Goal: Task Accomplishment & Management: Use online tool/utility

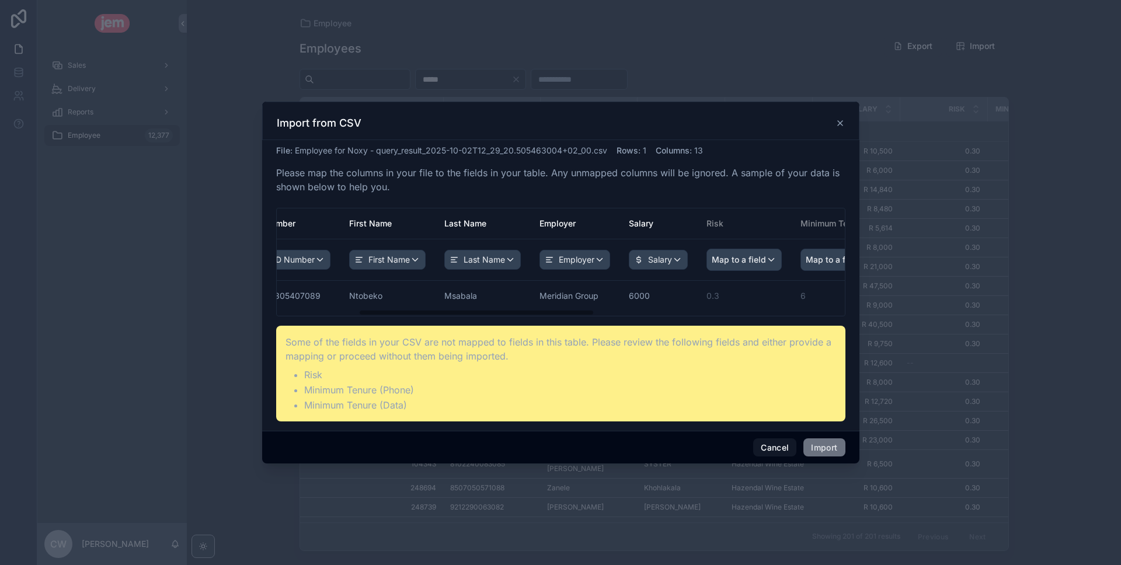
scroll to position [0, 197]
click at [712, 267] on span "Map to a field" at bounding box center [739, 259] width 54 height 21
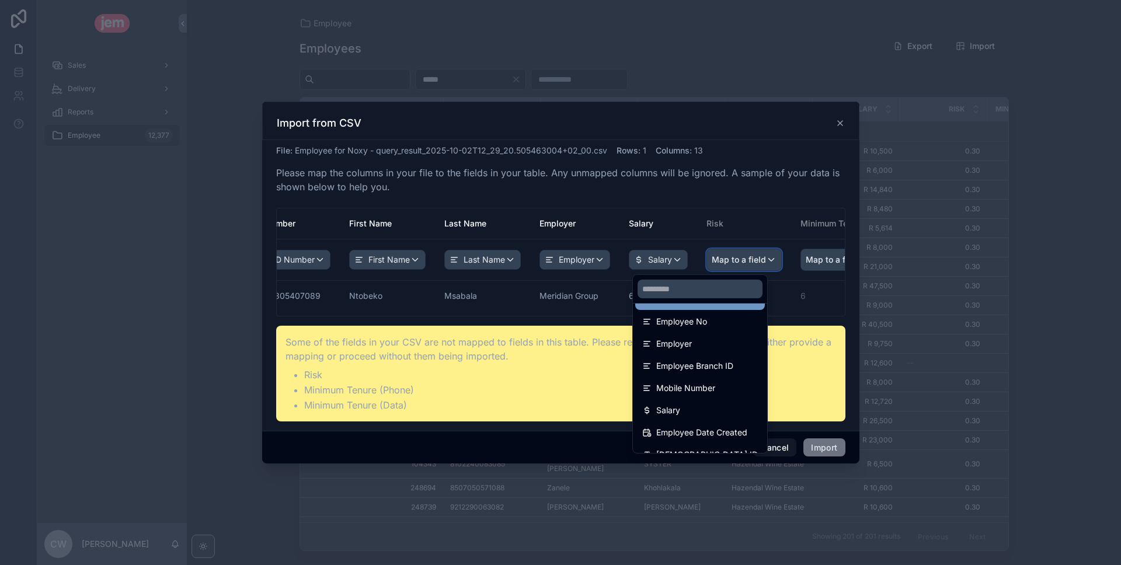
scroll to position [83, 0]
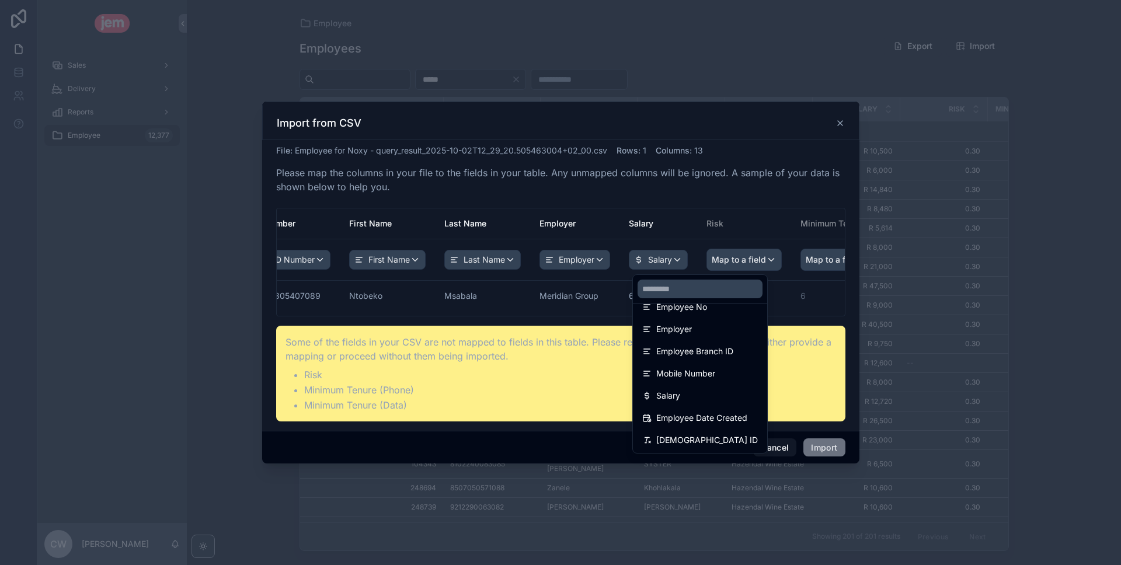
click at [842, 120] on div "scrollable content" at bounding box center [560, 283] width 597 height 363
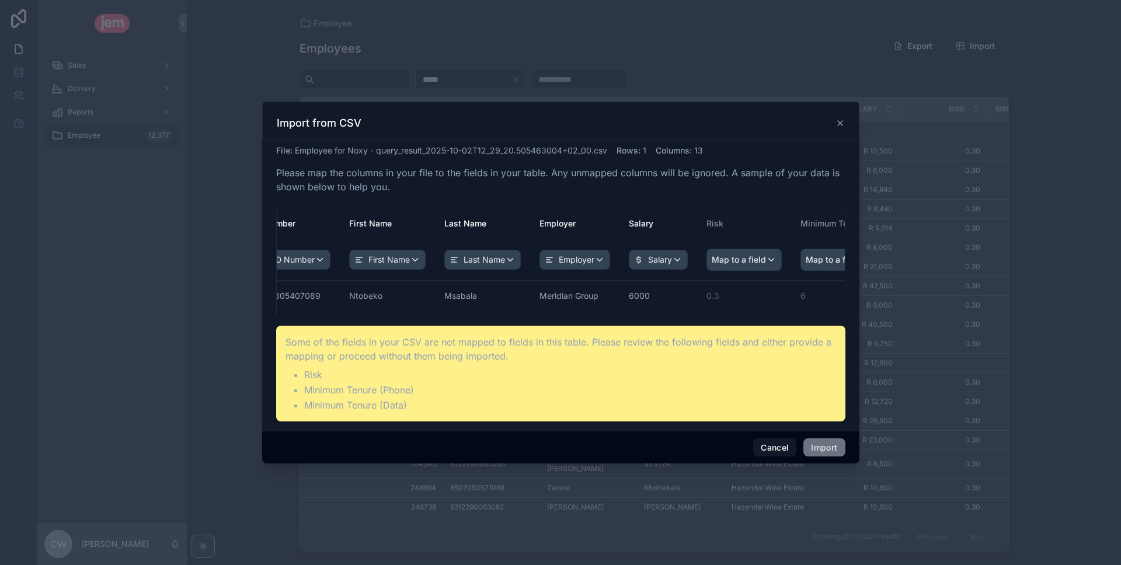
click at [842, 121] on icon "scrollable content" at bounding box center [840, 123] width 5 height 5
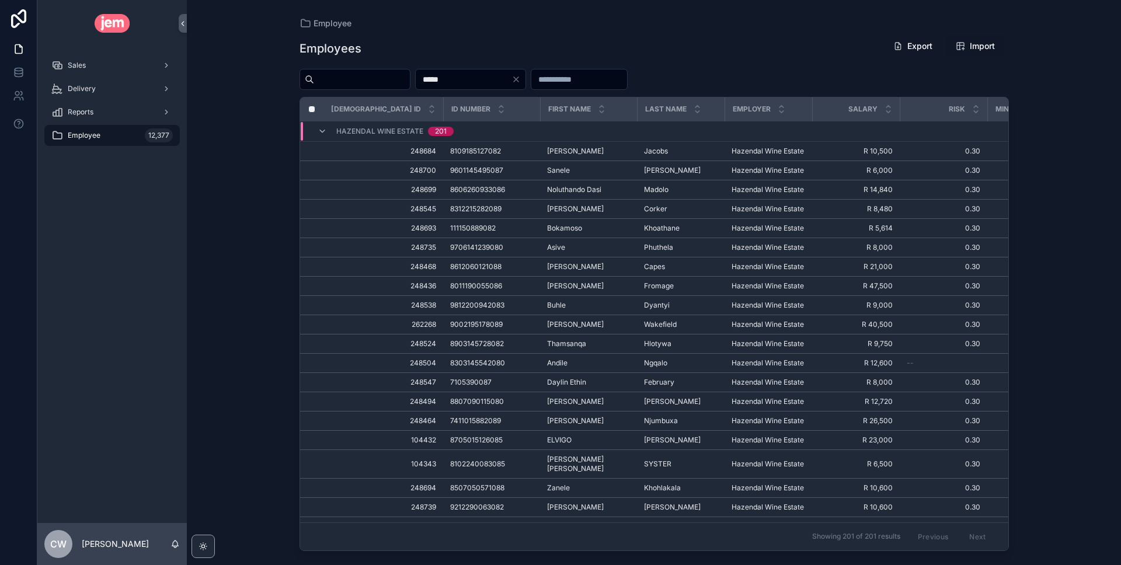
click at [976, 48] on span "Import" at bounding box center [982, 46] width 25 height 12
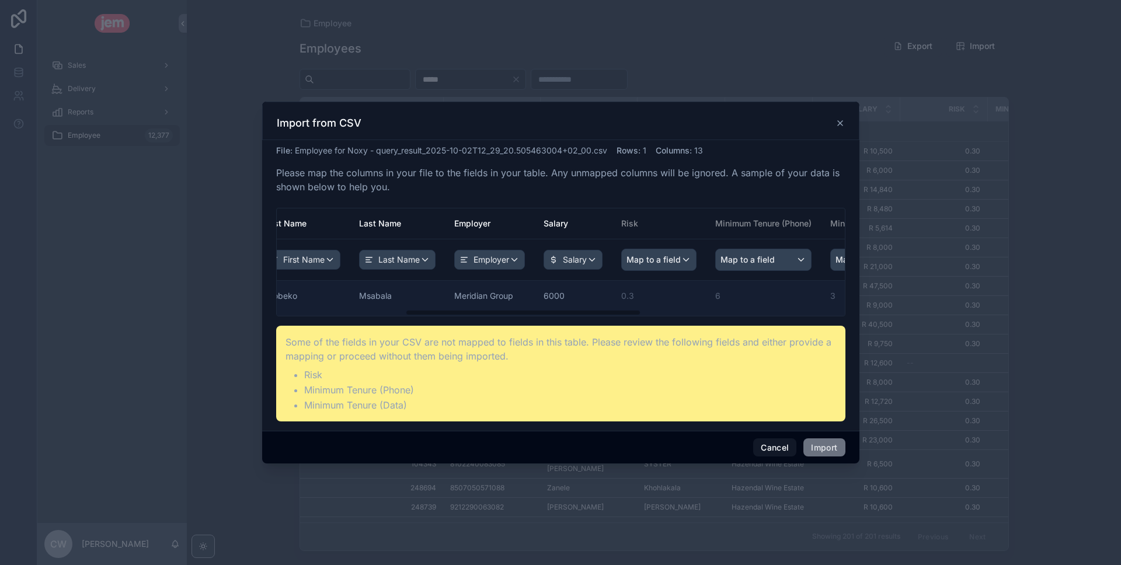
scroll to position [0, 315]
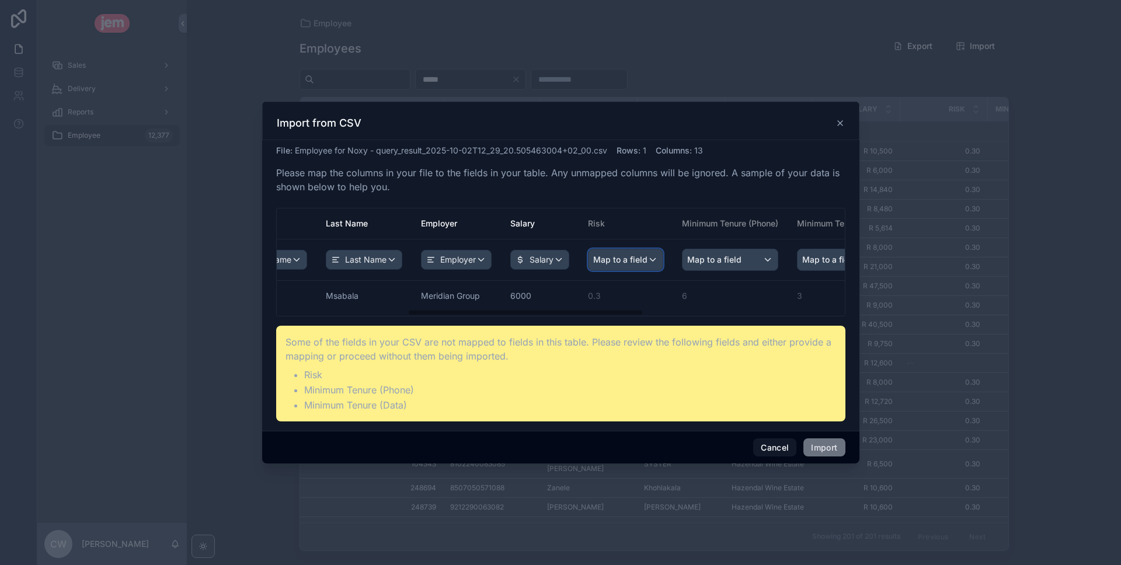
click at [593, 260] on span "Map to a field" at bounding box center [620, 259] width 54 height 21
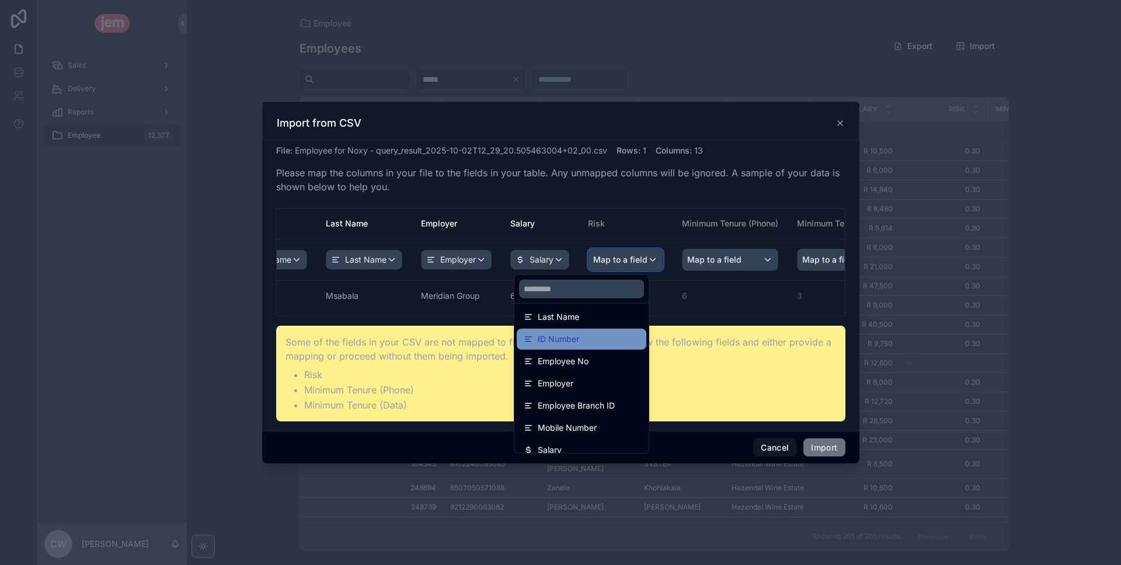
scroll to position [0, 0]
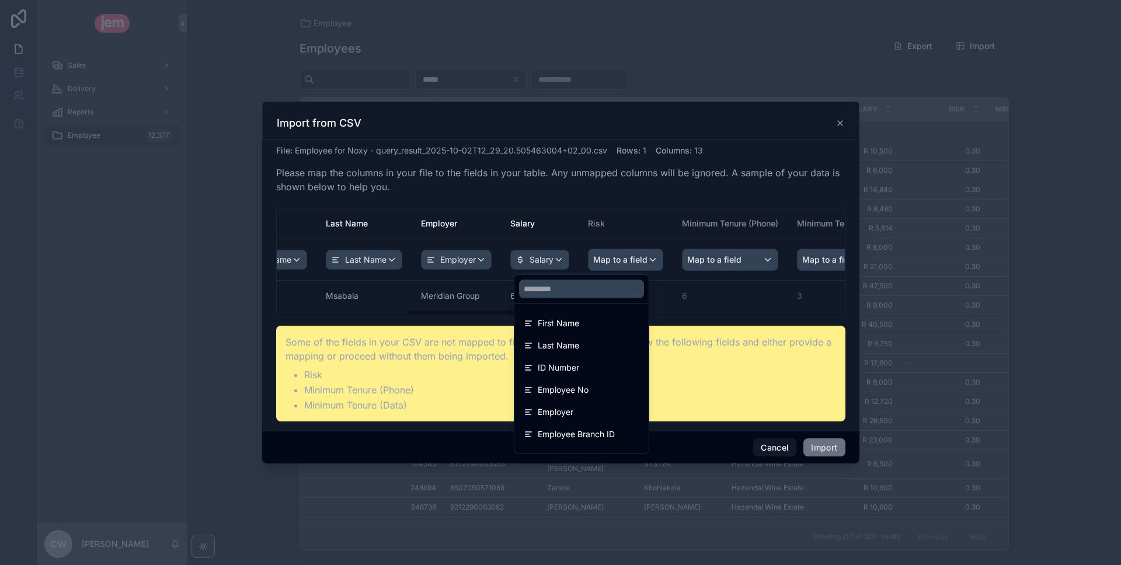
click at [672, 256] on div "scrollable content" at bounding box center [560, 283] width 597 height 363
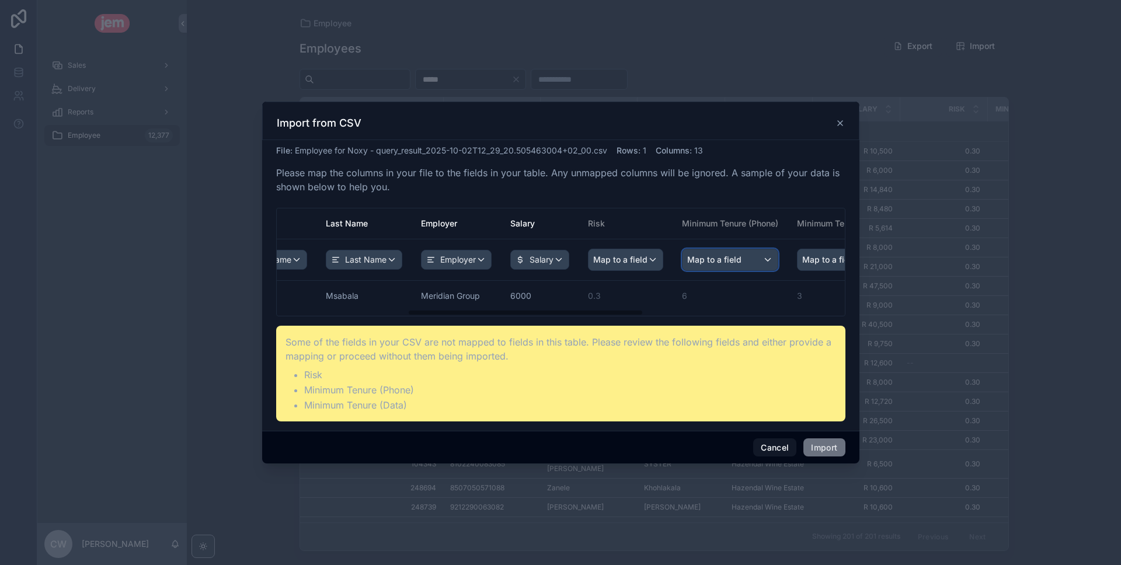
click at [683, 258] on div "Map to a field" at bounding box center [730, 259] width 95 height 21
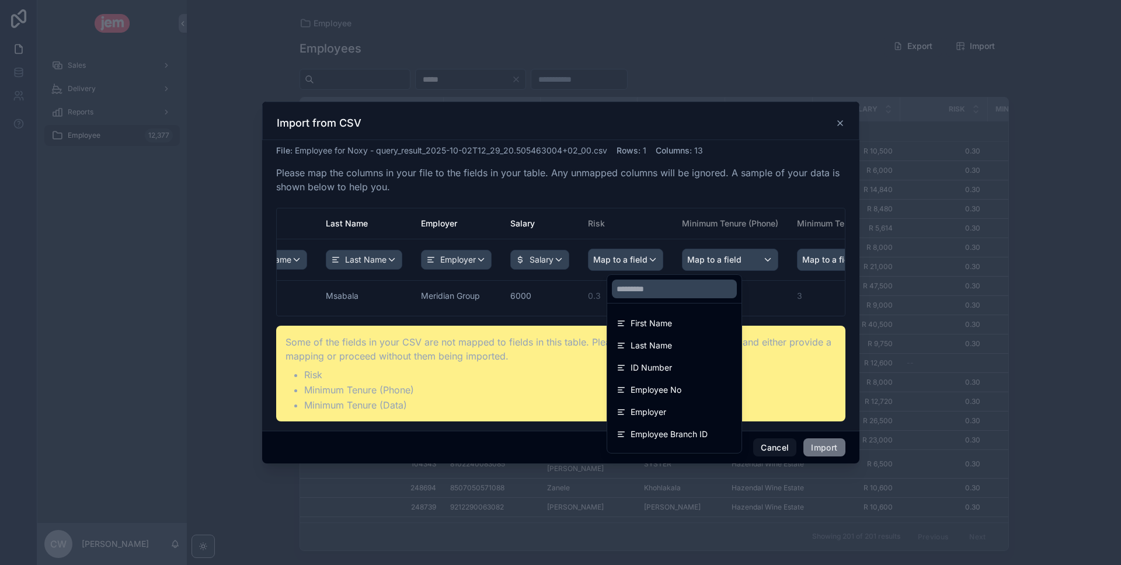
click at [791, 258] on div "scrollable content" at bounding box center [560, 283] width 597 height 363
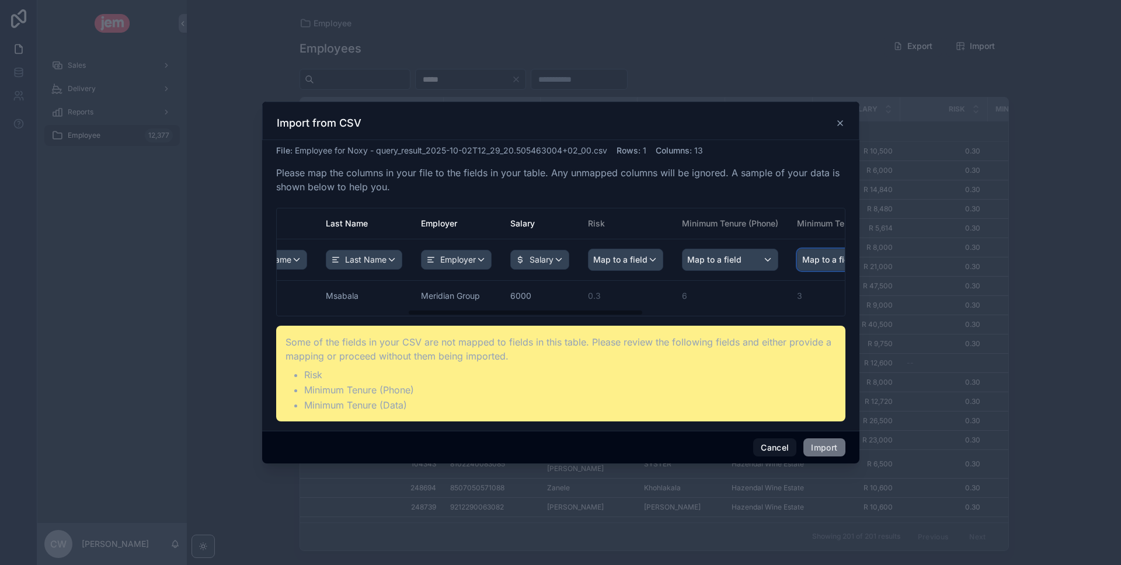
click at [802, 260] on span "Map to a field" at bounding box center [829, 259] width 54 height 21
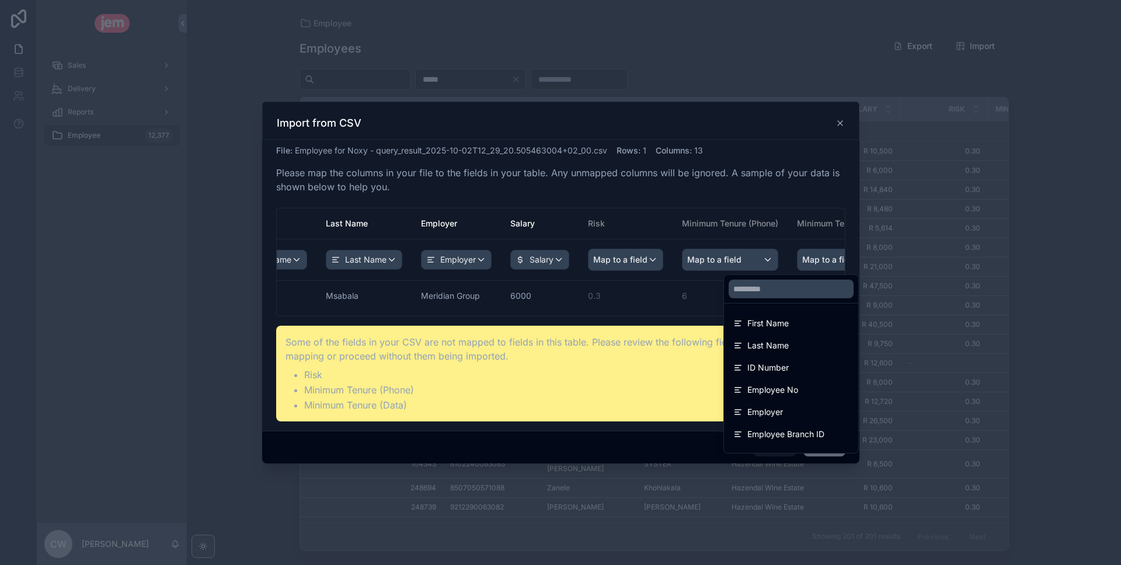
click at [671, 256] on div "scrollable content" at bounding box center [560, 283] width 597 height 363
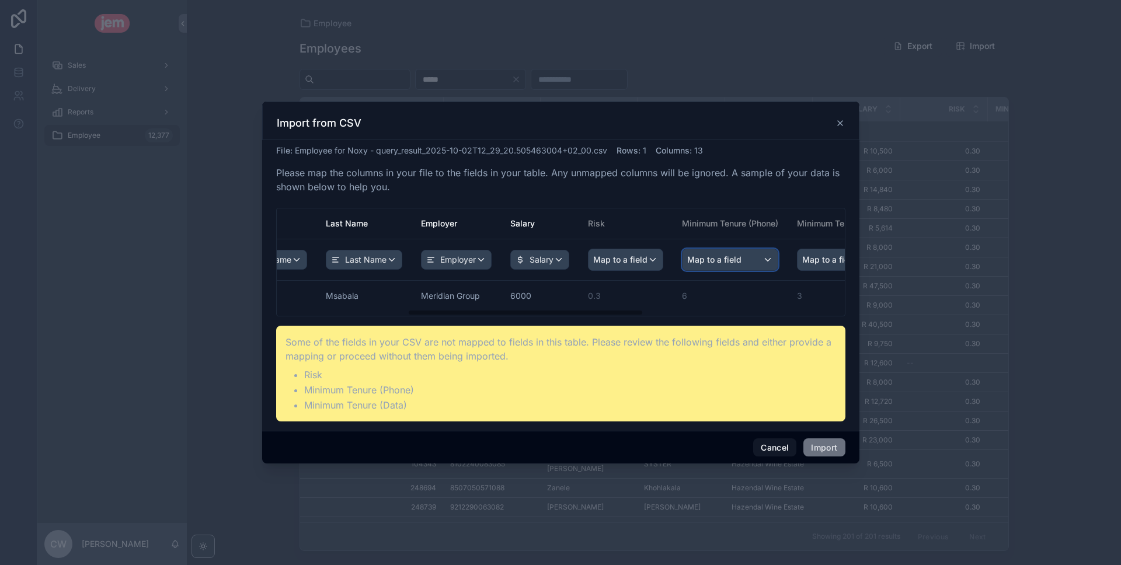
click at [687, 256] on span "Map to a field" at bounding box center [714, 259] width 54 height 21
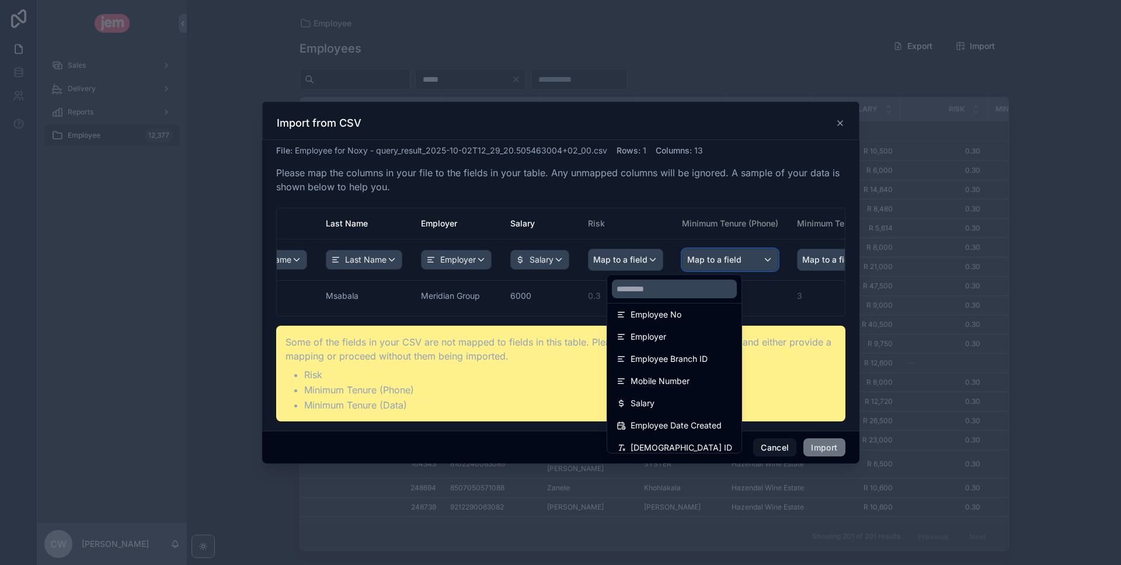
scroll to position [83, 0]
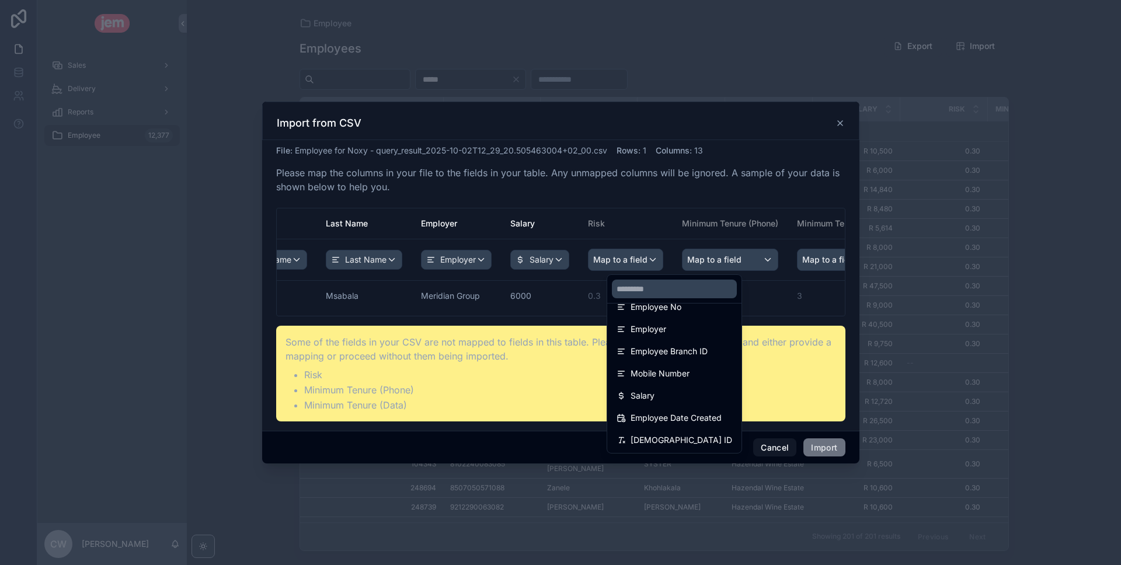
click at [239, 57] on div "scrollable content" at bounding box center [560, 282] width 1121 height 565
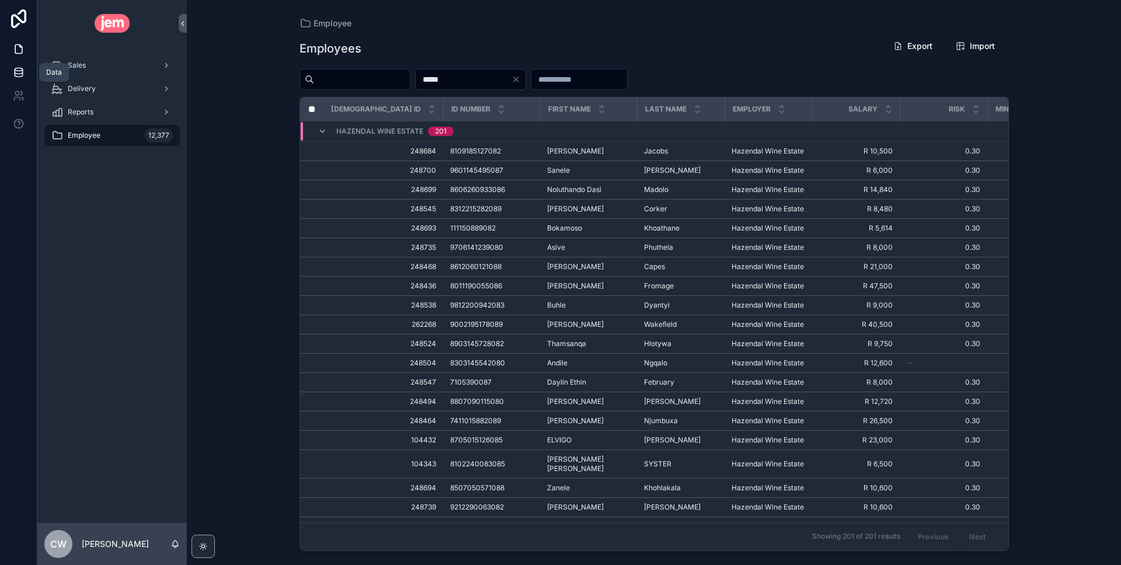
click at [22, 75] on icon at bounding box center [19, 74] width 8 height 5
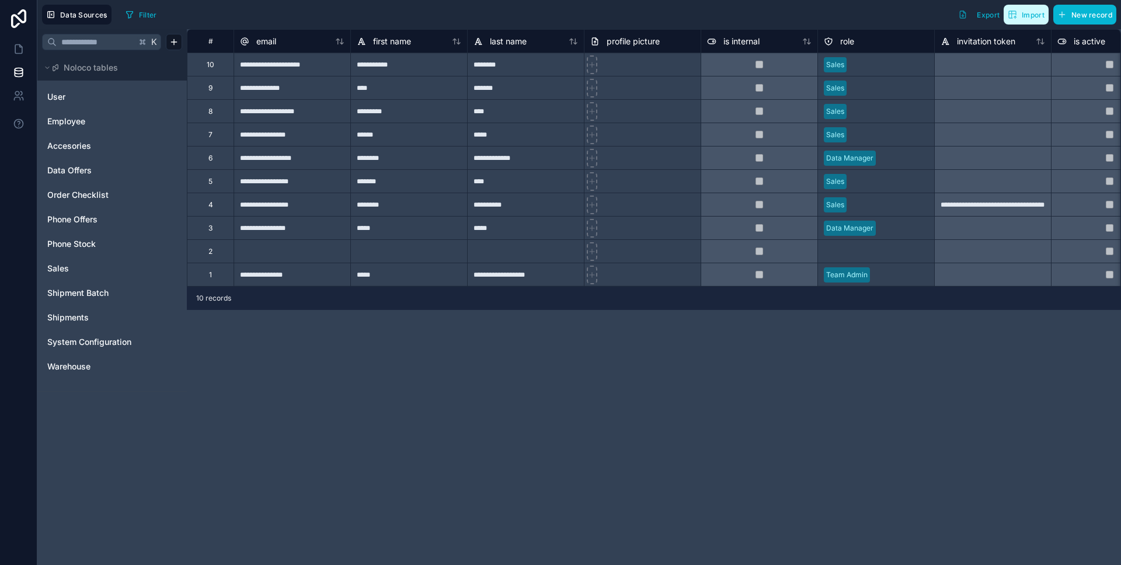
drag, startPoint x: 1027, startPoint y: 14, endPoint x: 831, endPoint y: 10, distance: 195.7
click at [831, 10] on div "Filter Export Import New record" at bounding box center [619, 15] width 996 height 20
click at [70, 124] on span "Employee" at bounding box center [66, 122] width 38 height 12
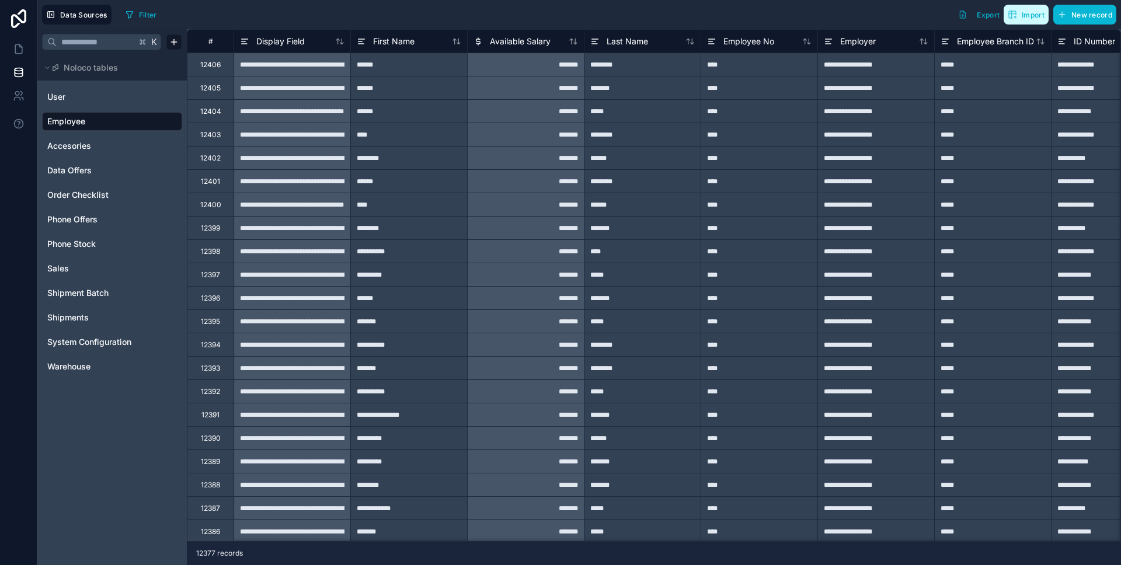
drag, startPoint x: 1029, startPoint y: 16, endPoint x: 870, endPoint y: 11, distance: 158.9
click at [870, 11] on div "Filter Export Import New record" at bounding box center [619, 15] width 996 height 20
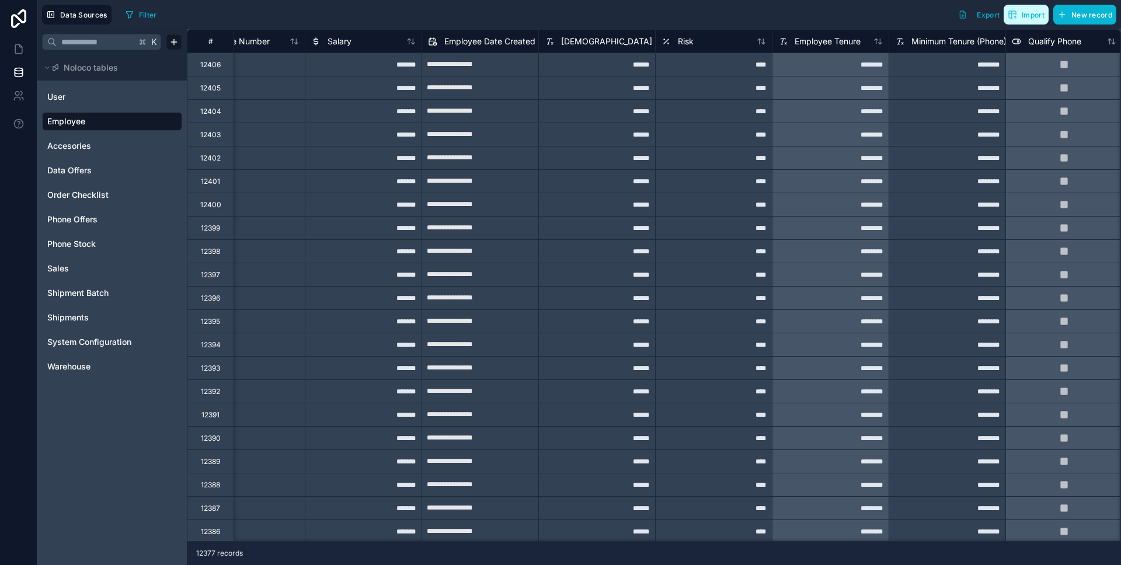
scroll to position [0, 999]
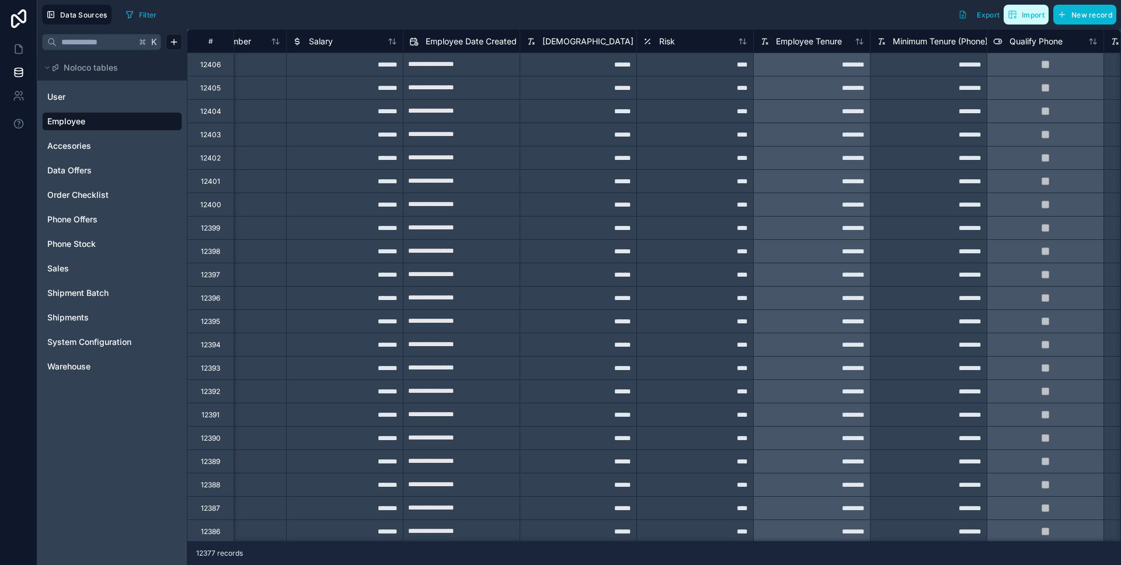
click at [1028, 16] on span "Import" at bounding box center [1033, 15] width 23 height 9
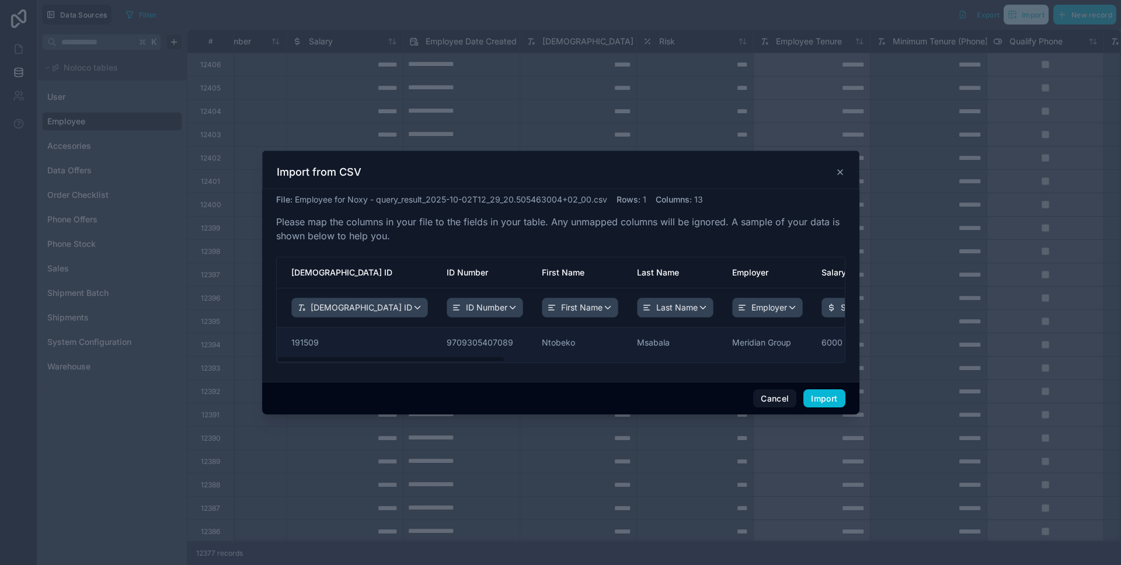
scroll to position [0, 0]
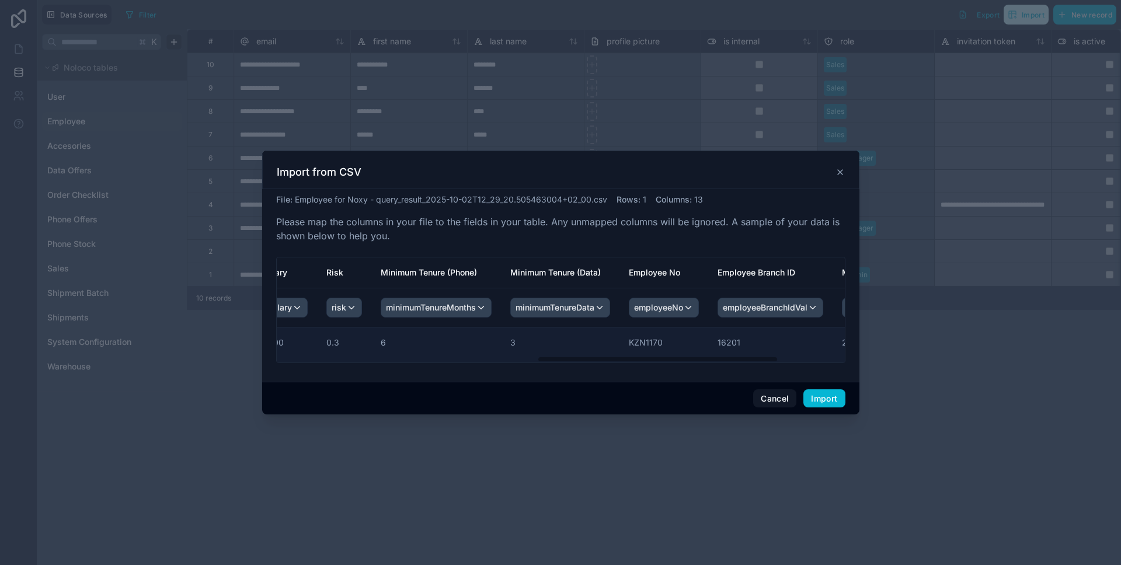
scroll to position [0, 614]
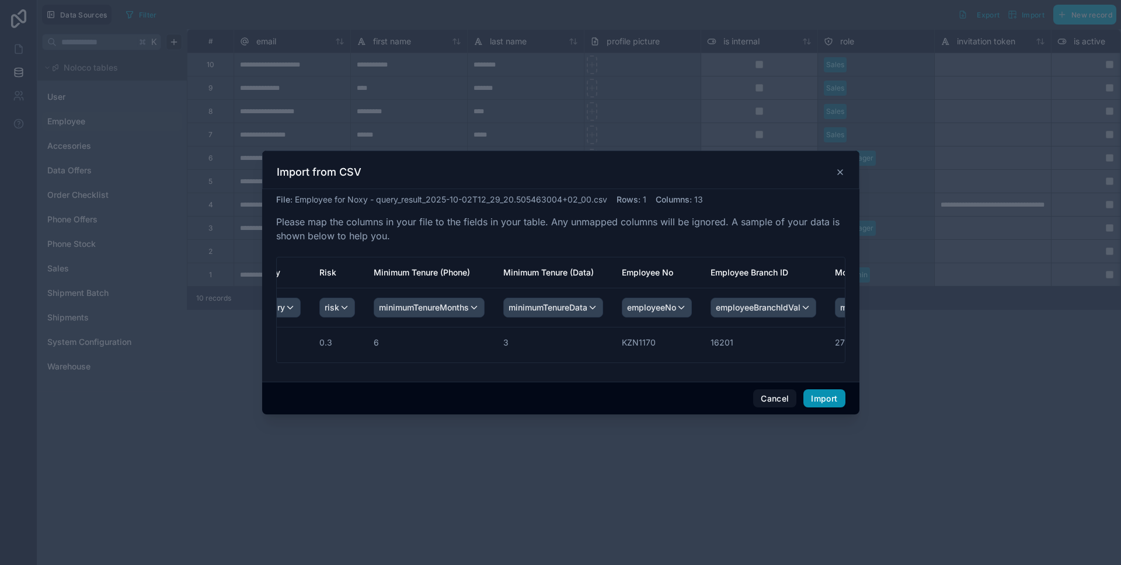
click at [818, 396] on button "Import" at bounding box center [823, 398] width 41 height 19
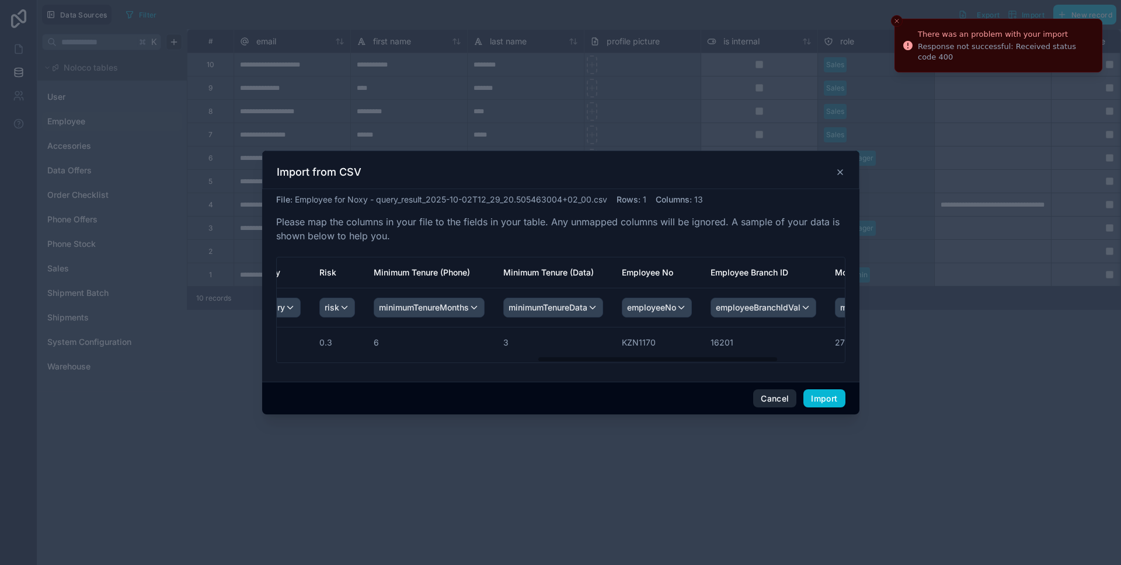
click at [768, 396] on button "Cancel" at bounding box center [774, 398] width 43 height 19
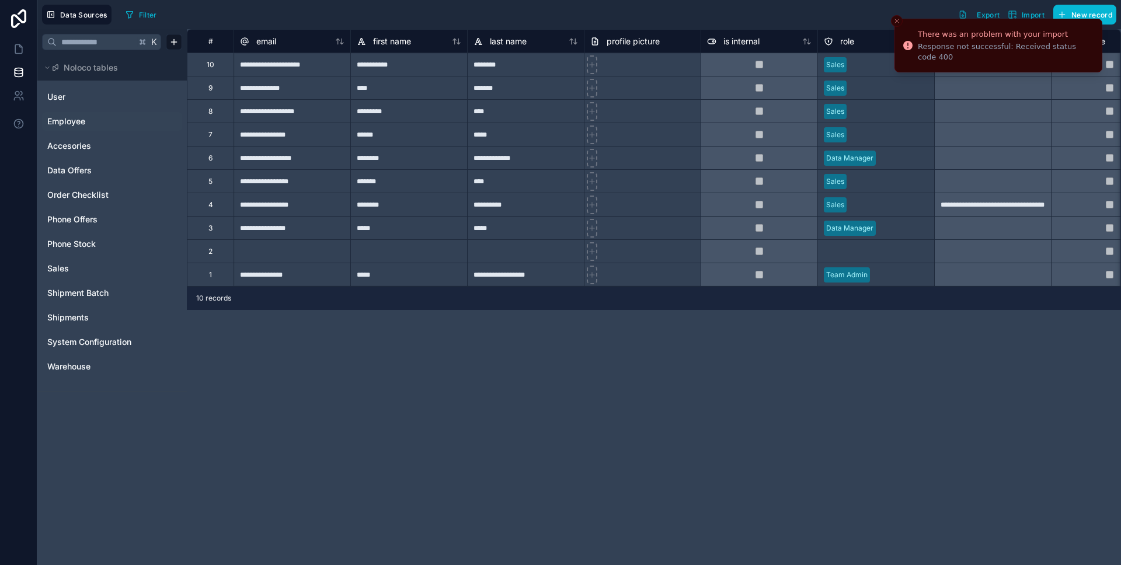
click at [77, 123] on span "Employee" at bounding box center [66, 122] width 38 height 12
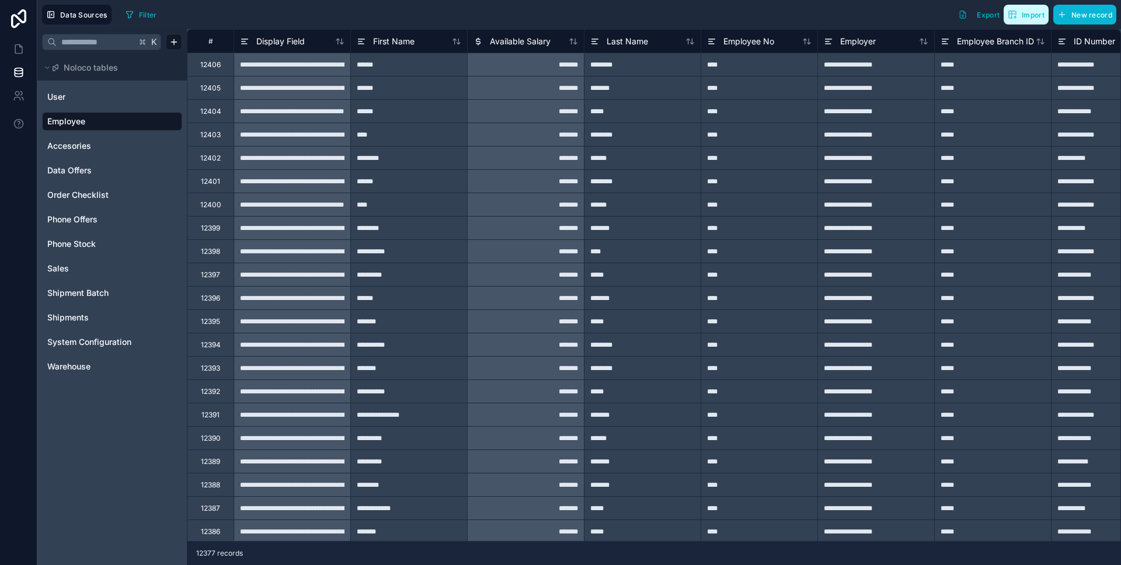
click at [1028, 11] on span "Import" at bounding box center [1033, 15] width 23 height 9
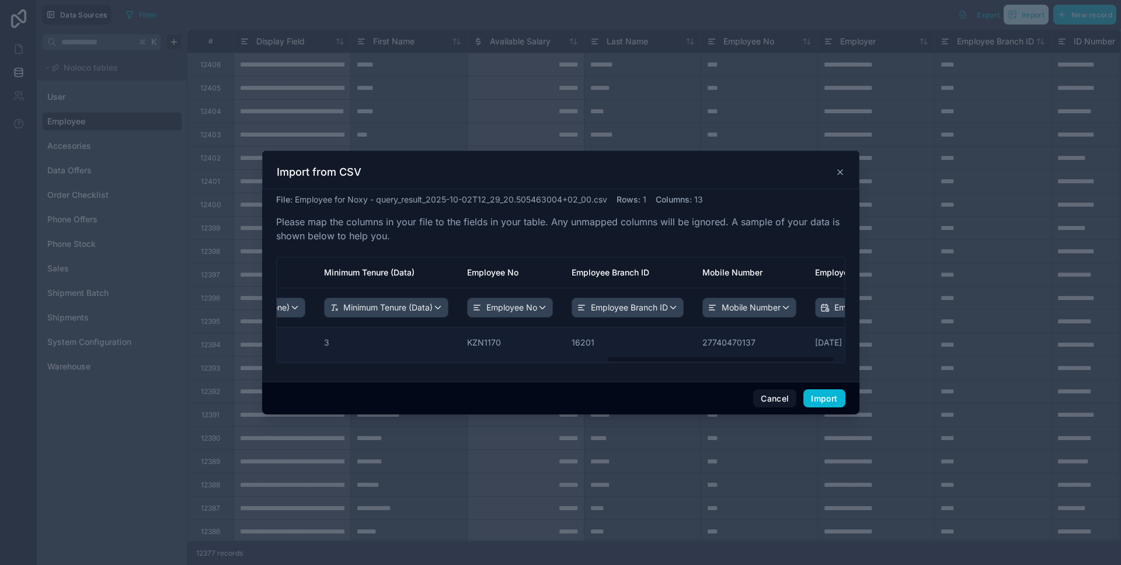
scroll to position [0, 843]
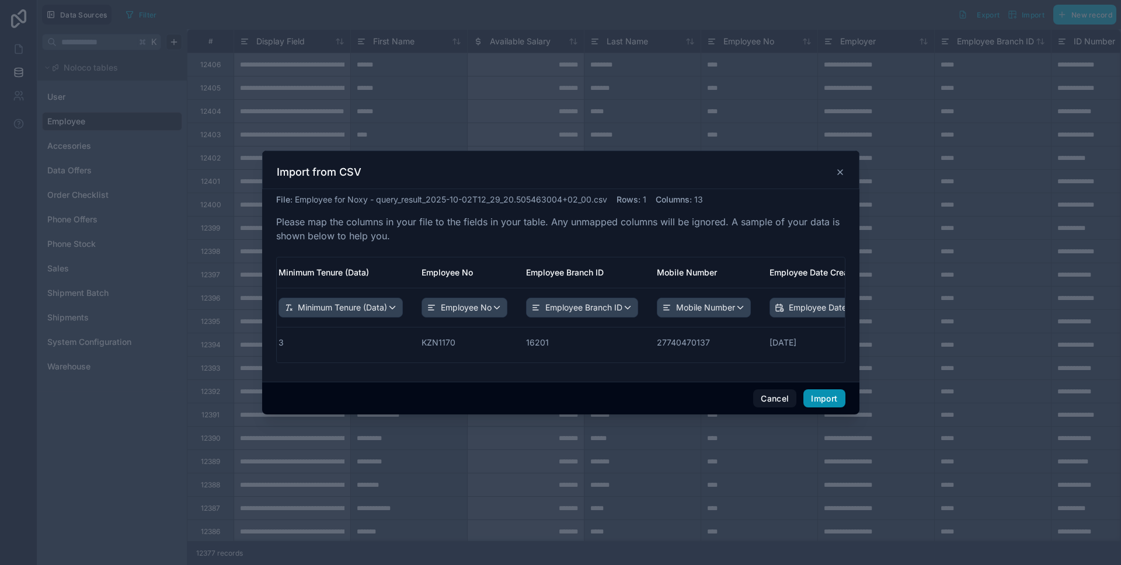
click at [825, 402] on button "Import" at bounding box center [823, 398] width 41 height 19
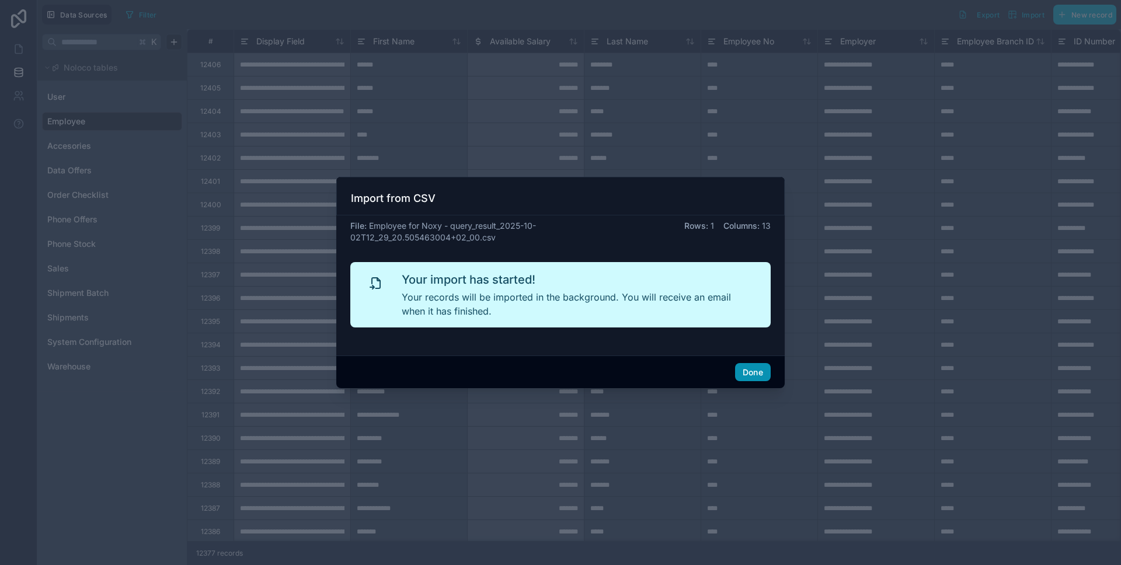
click at [753, 368] on button "Done" at bounding box center [753, 372] width 36 height 19
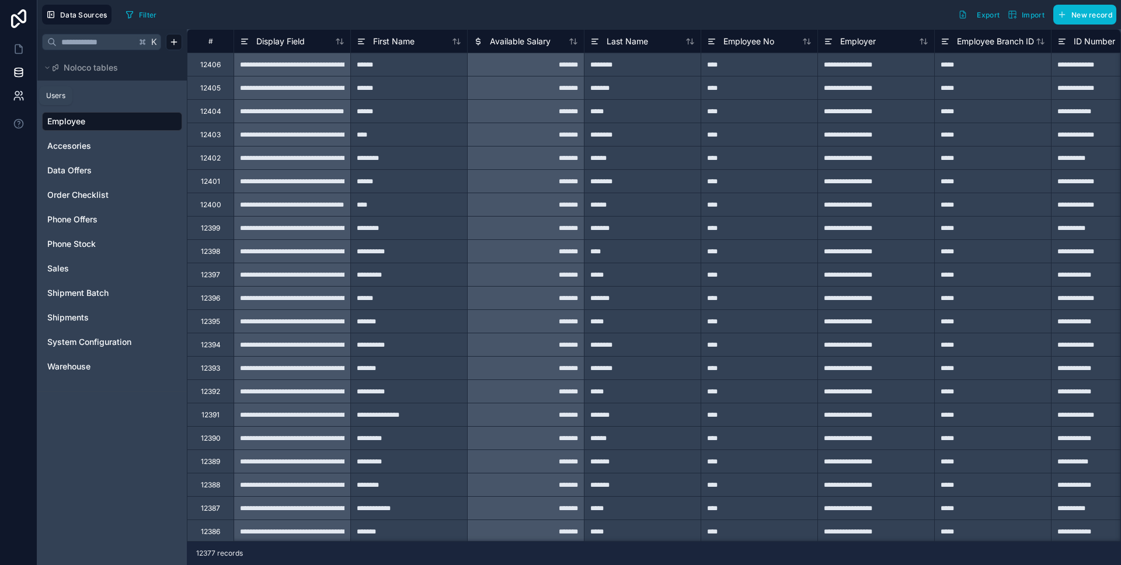
click at [22, 98] on icon at bounding box center [19, 96] width 12 height 12
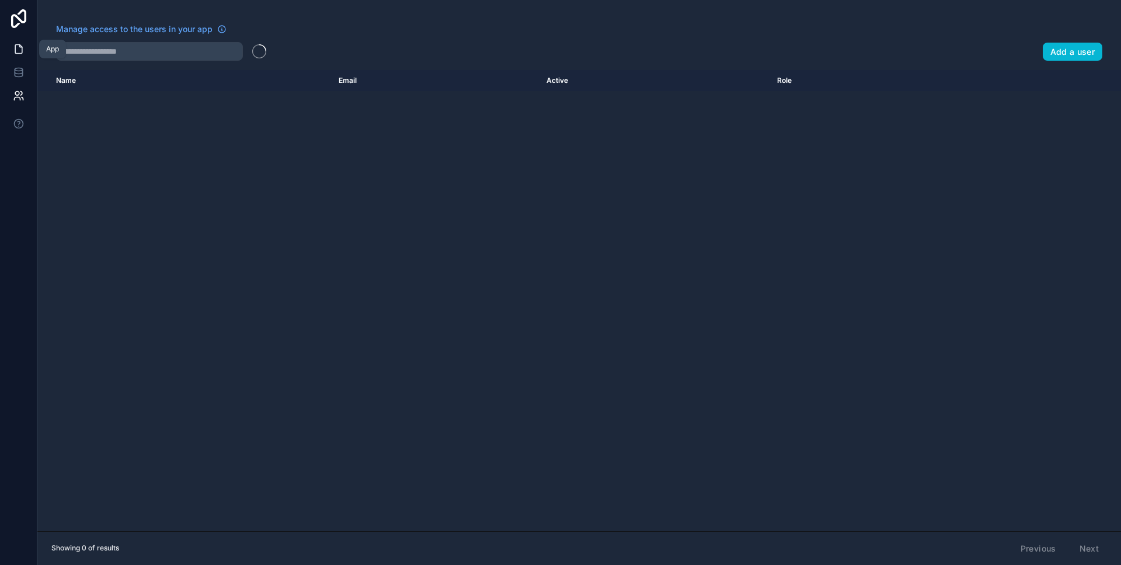
click at [18, 52] on icon at bounding box center [19, 49] width 12 height 12
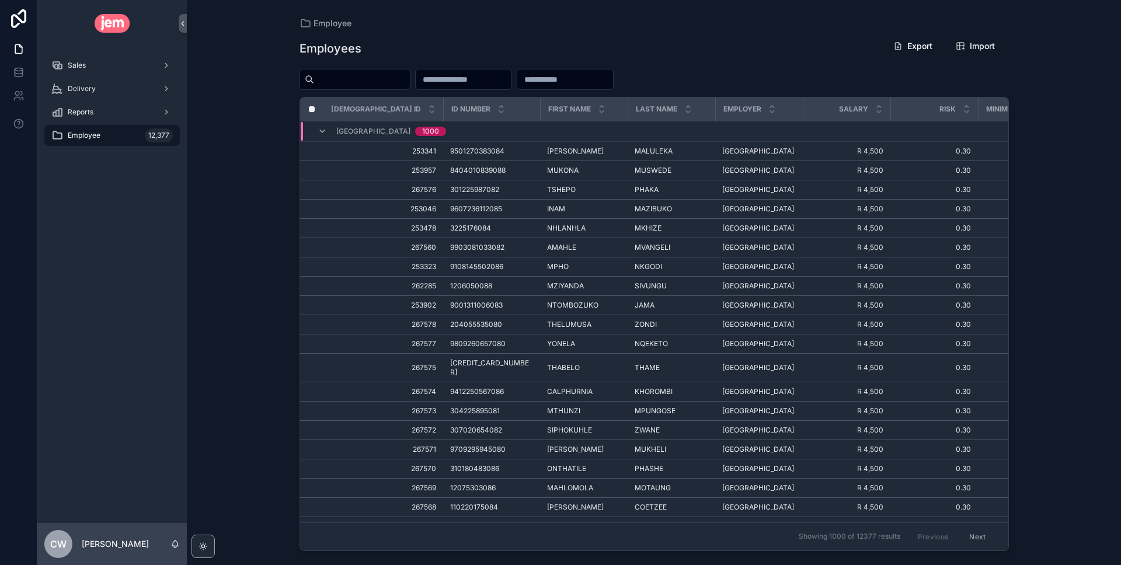
click at [98, 140] on span "Employee" at bounding box center [84, 135] width 33 height 9
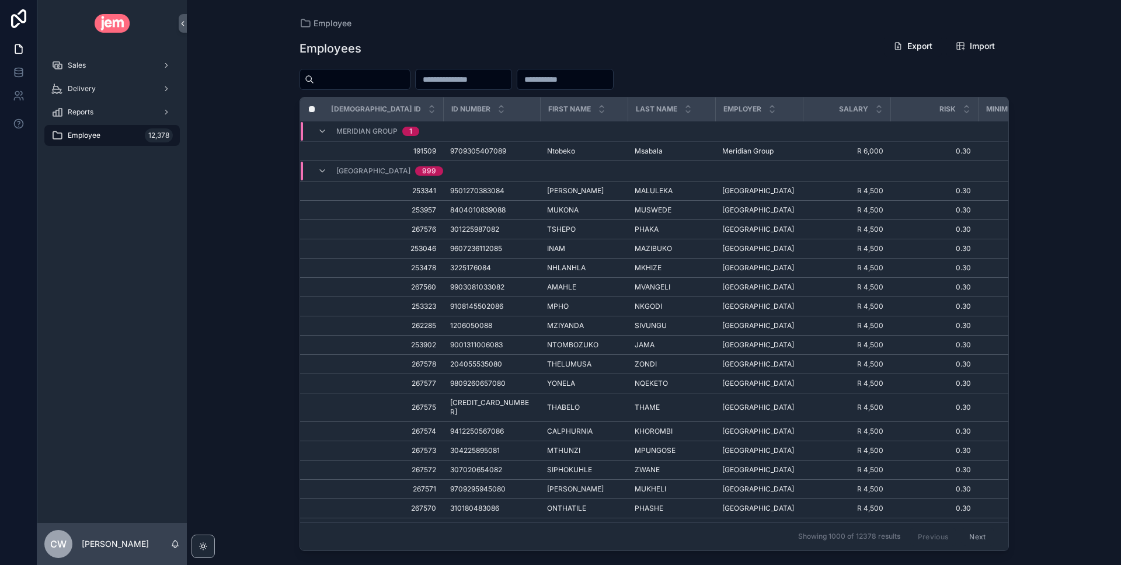
click at [387, 82] on input "scrollable content" at bounding box center [362, 79] width 96 height 16
paste input "**********"
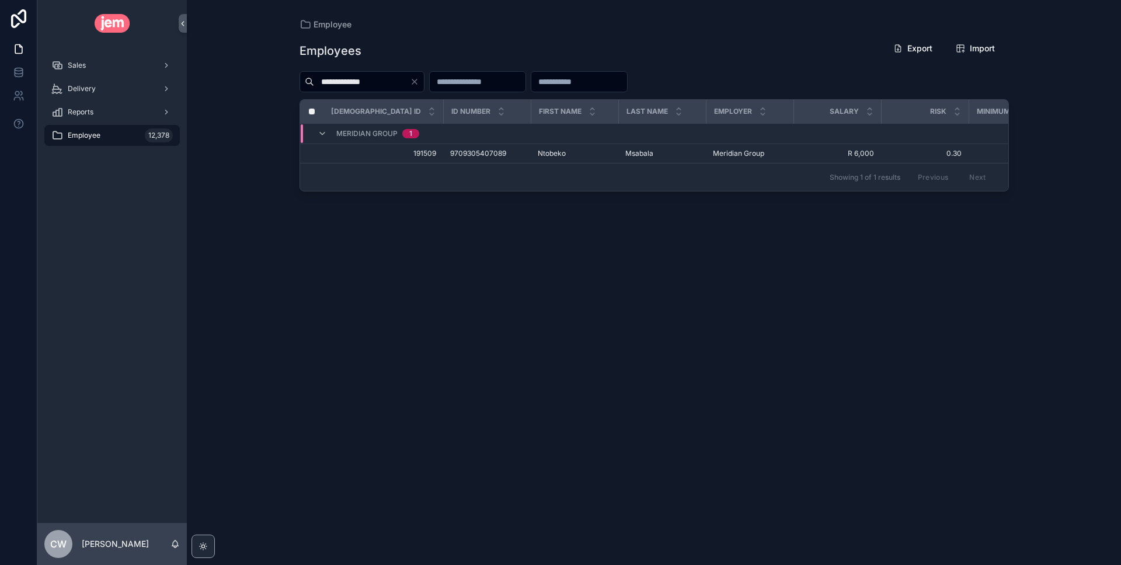
type input "**********"
click at [419, 82] on icon "Clear" at bounding box center [414, 81] width 9 height 9
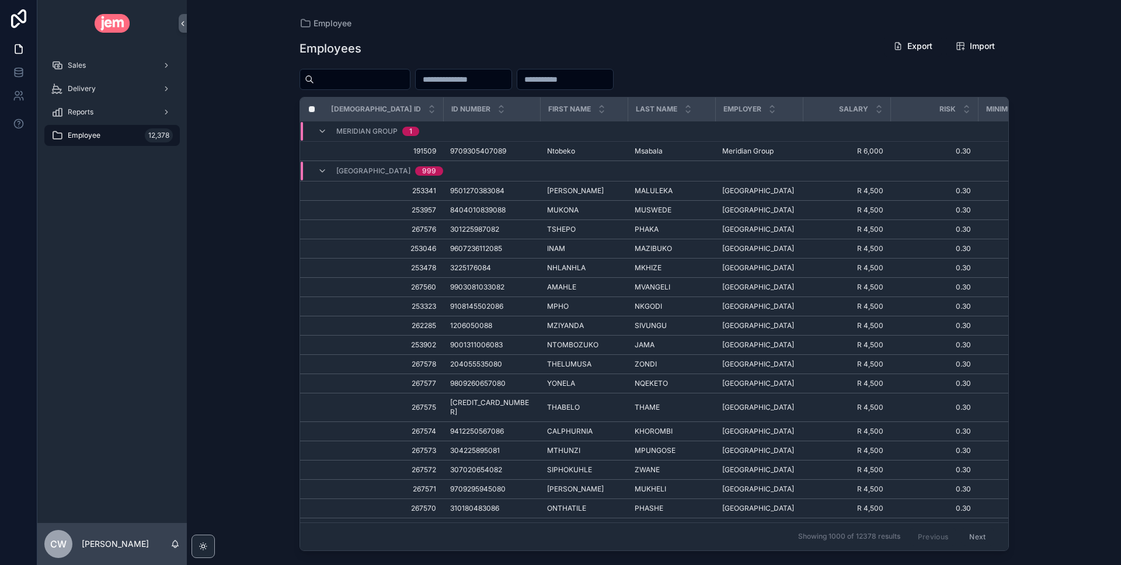
click at [482, 78] on input "scrollable content" at bounding box center [464, 79] width 96 height 16
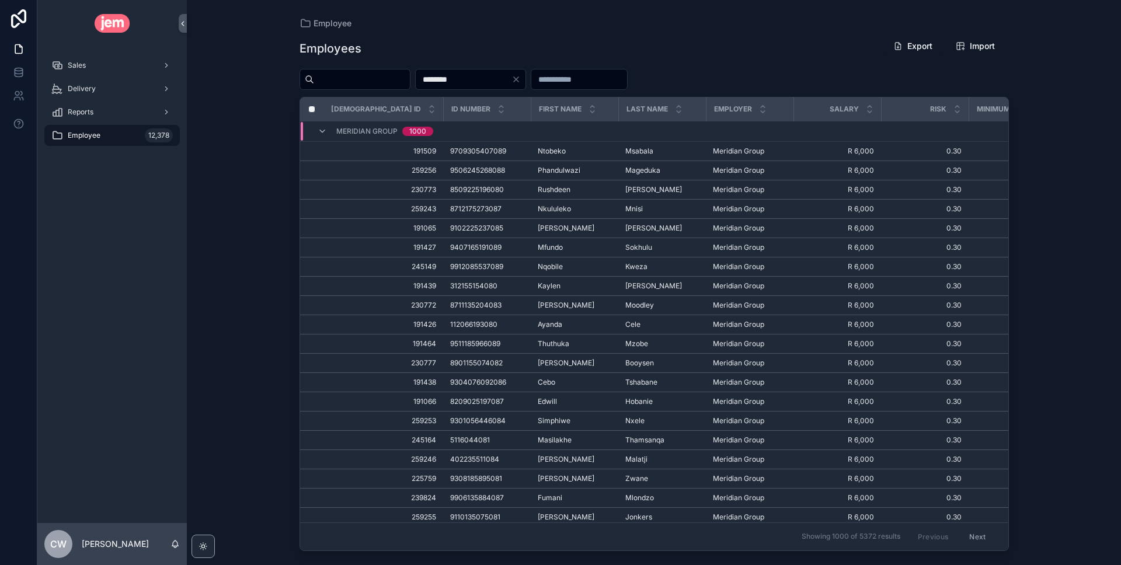
type input "********"
click at [519, 78] on icon "Clear" at bounding box center [516, 79] width 5 height 5
